Goal: Information Seeking & Learning: Learn about a topic

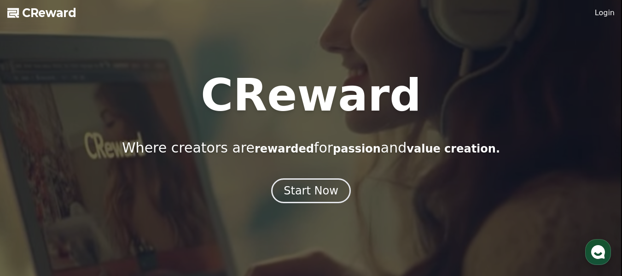
click at [600, 257] on use "button" at bounding box center [598, 252] width 14 height 14
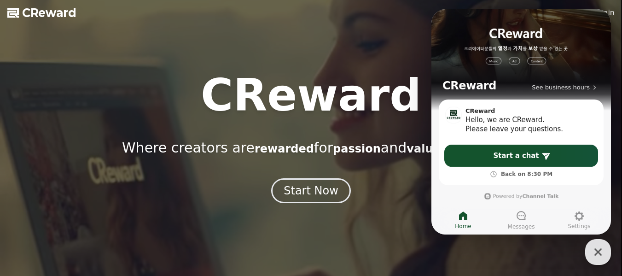
click at [593, 256] on icon "button" at bounding box center [597, 251] width 17 height 17
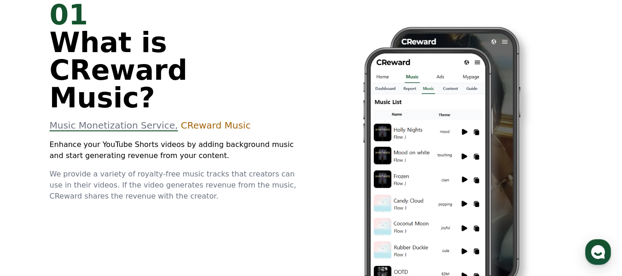
scroll to position [322, 0]
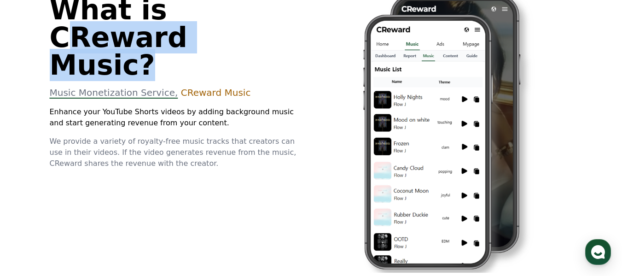
drag, startPoint x: 68, startPoint y: 39, endPoint x: 242, endPoint y: 36, distance: 174.8
click at [187, 36] on span "What is CReward Music?" at bounding box center [119, 37] width 138 height 87
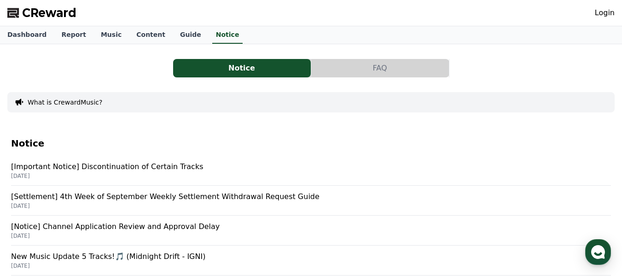
click at [160, 167] on p "[Important Notice] Discontinuation of Certain Tracks" at bounding box center [310, 166] width 599 height 11
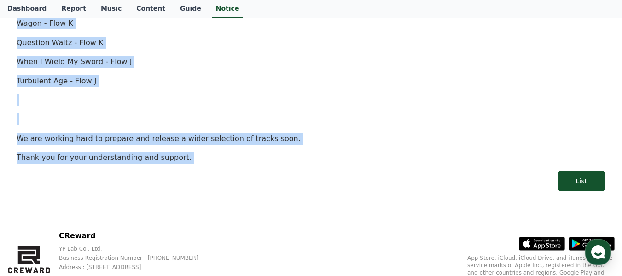
scroll to position [658, 0]
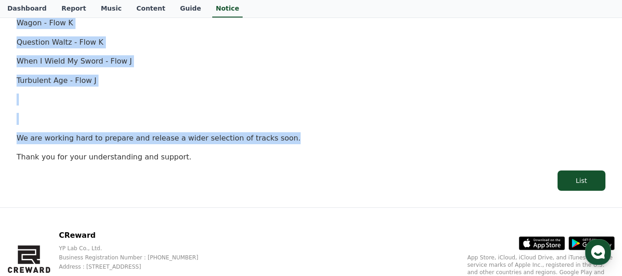
drag, startPoint x: 17, startPoint y: 116, endPoint x: 311, endPoint y: 142, distance: 295.6
click at [309, 98] on p at bounding box center [311, 99] width 588 height 12
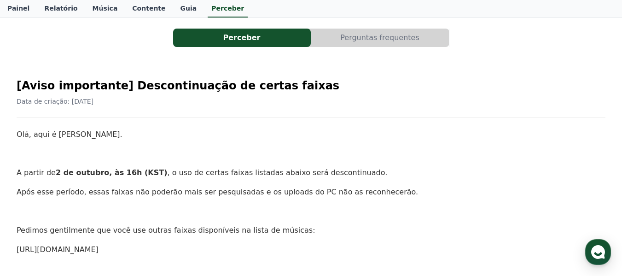
scroll to position [46, 0]
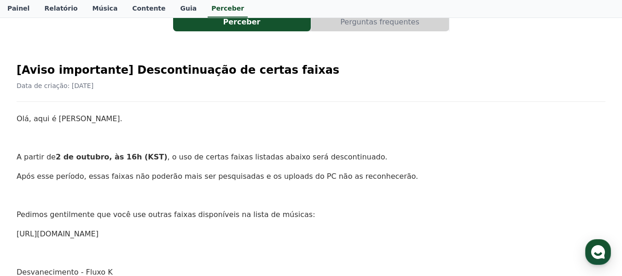
drag, startPoint x: 144, startPoint y: 235, endPoint x: 4, endPoint y: 231, distance: 139.9
copy font "https://creward.net/music/list/public"
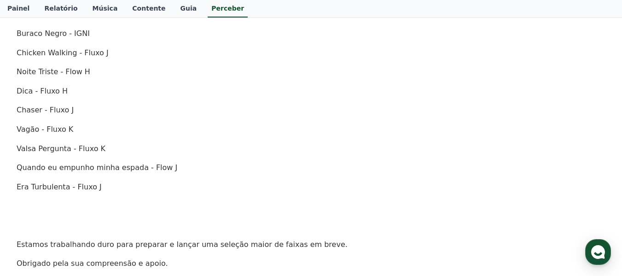
scroll to position [598, 0]
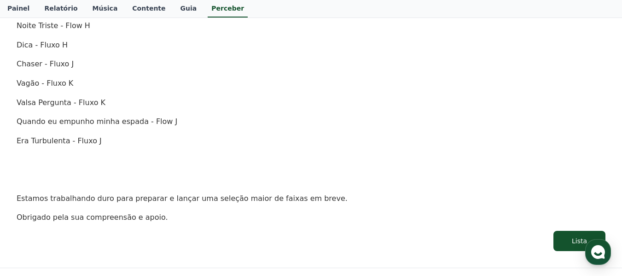
drag, startPoint x: 269, startPoint y: 122, endPoint x: 219, endPoint y: 139, distance: 53.0
click at [219, 139] on p "Era Turbulenta - Fluxo J" at bounding box center [311, 141] width 588 height 12
drag, startPoint x: 351, startPoint y: 106, endPoint x: 333, endPoint y: 140, distance: 37.9
click at [331, 140] on p "Era Turbulenta - Fluxo J" at bounding box center [311, 141] width 588 height 12
click at [576, 235] on button "Lista" at bounding box center [579, 240] width 52 height 20
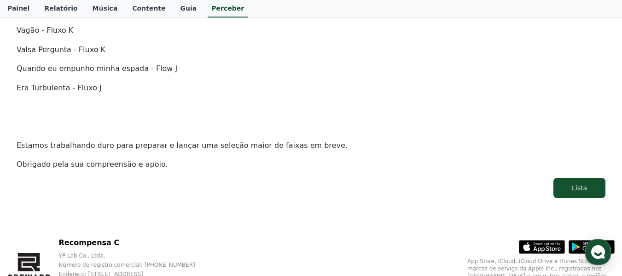
scroll to position [690, 0]
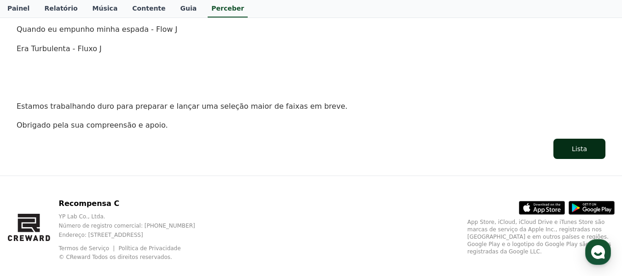
click at [589, 149] on button "Lista" at bounding box center [579, 148] width 52 height 20
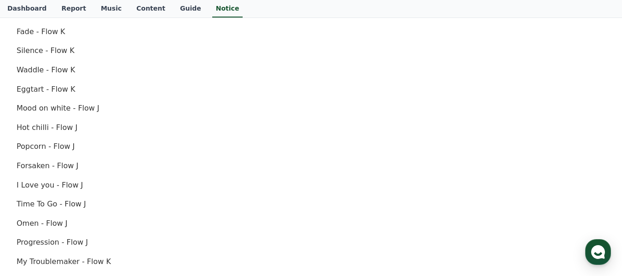
scroll to position [368, 0]
